Goal: Task Accomplishment & Management: Manage account settings

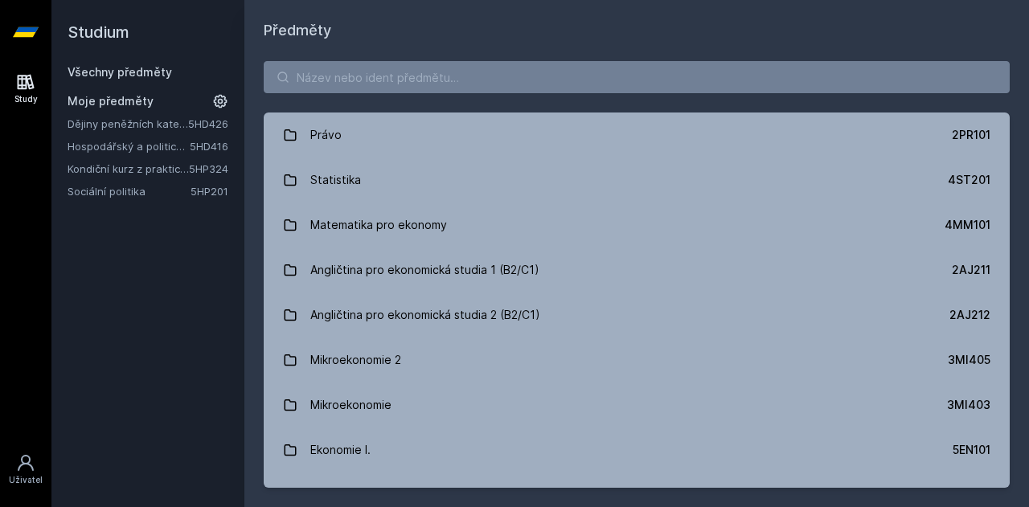
click at [119, 191] on link "Sociální politika" at bounding box center [129, 191] width 123 height 16
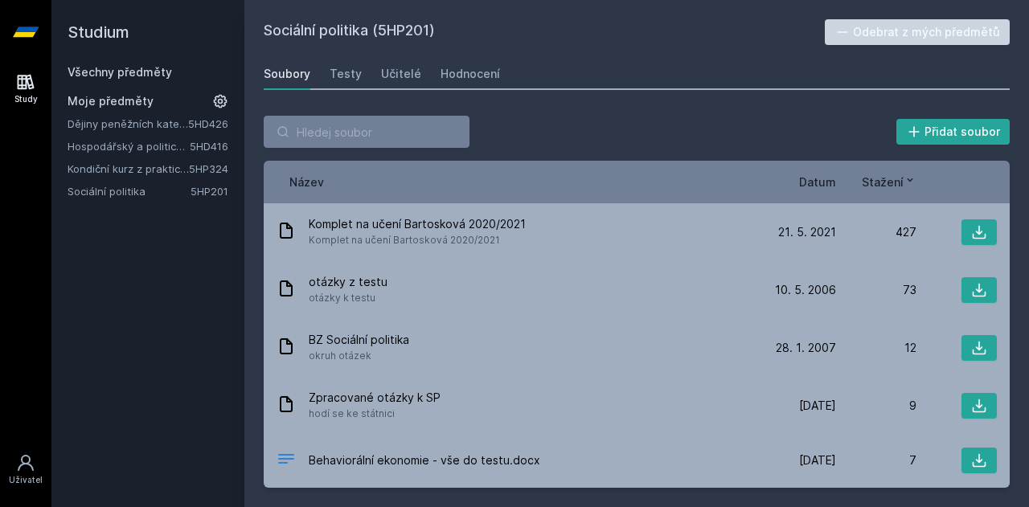
click at [140, 161] on link "Kondiční kurz z praktické hospodářské politiky" at bounding box center [128, 169] width 121 height 16
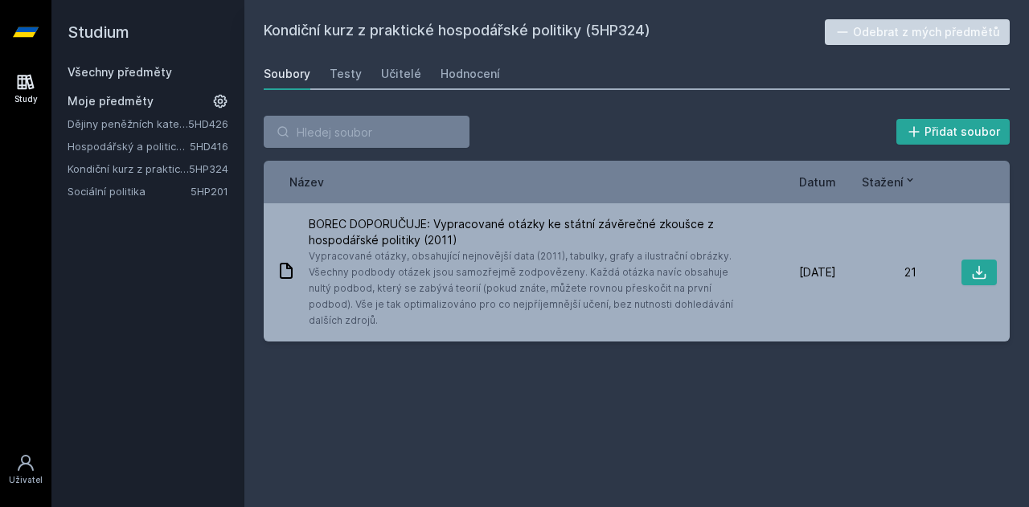
click at [142, 69] on link "Všechny předměty" at bounding box center [120, 72] width 105 height 14
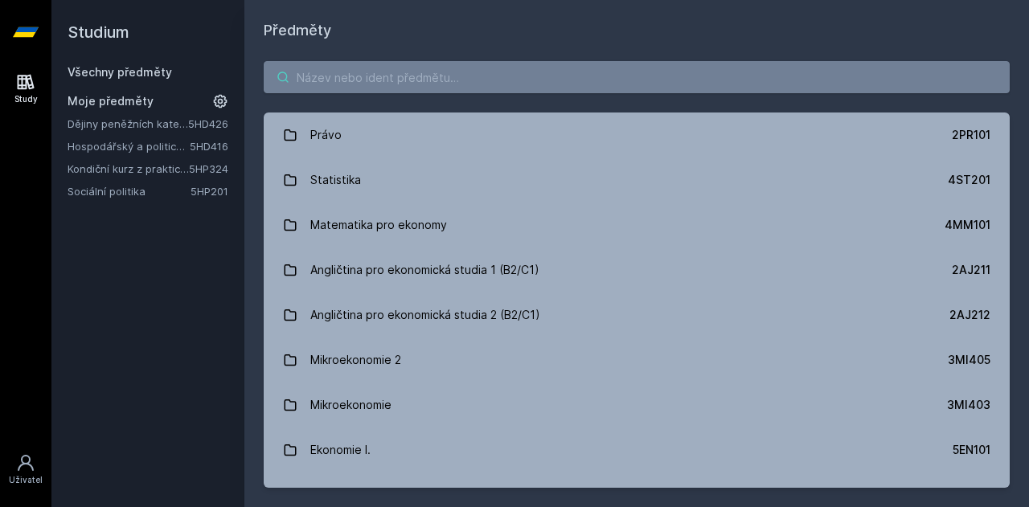
click at [294, 72] on input "search" at bounding box center [637, 77] width 746 height 32
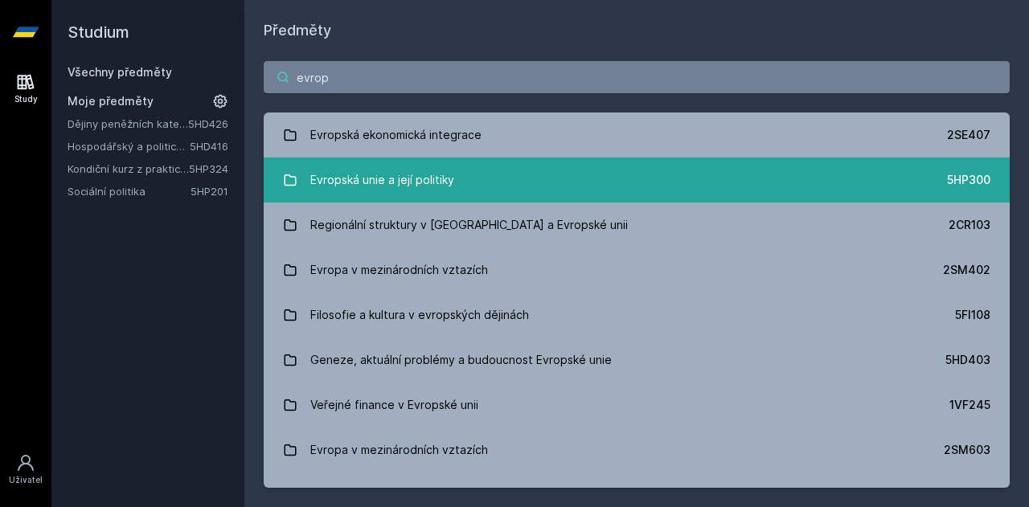
type input "evrop"
click at [452, 176] on div "Evropská unie a její politiky" at bounding box center [382, 180] width 144 height 32
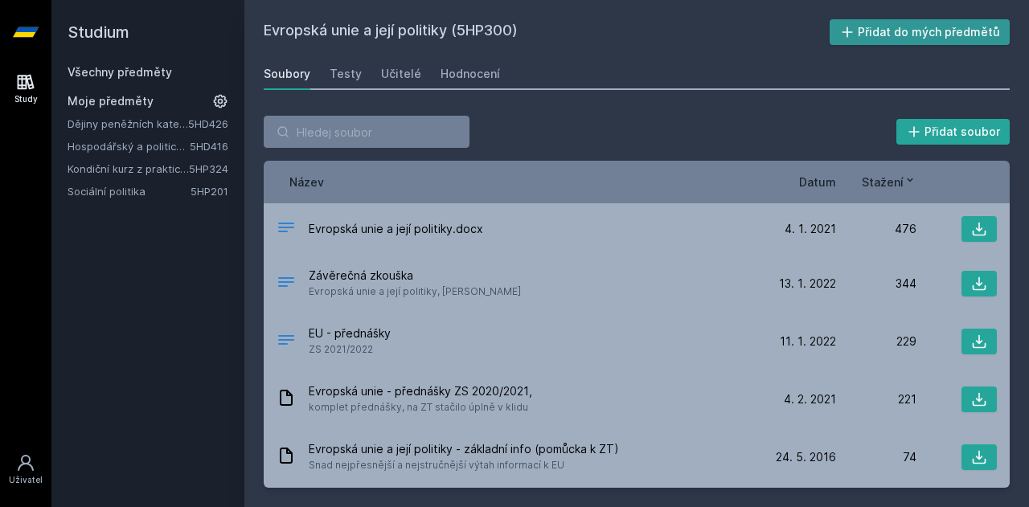
click at [894, 20] on button "Přidat do mých předmětů" at bounding box center [920, 32] width 181 height 26
